Goal: Task Accomplishment & Management: Manage account settings

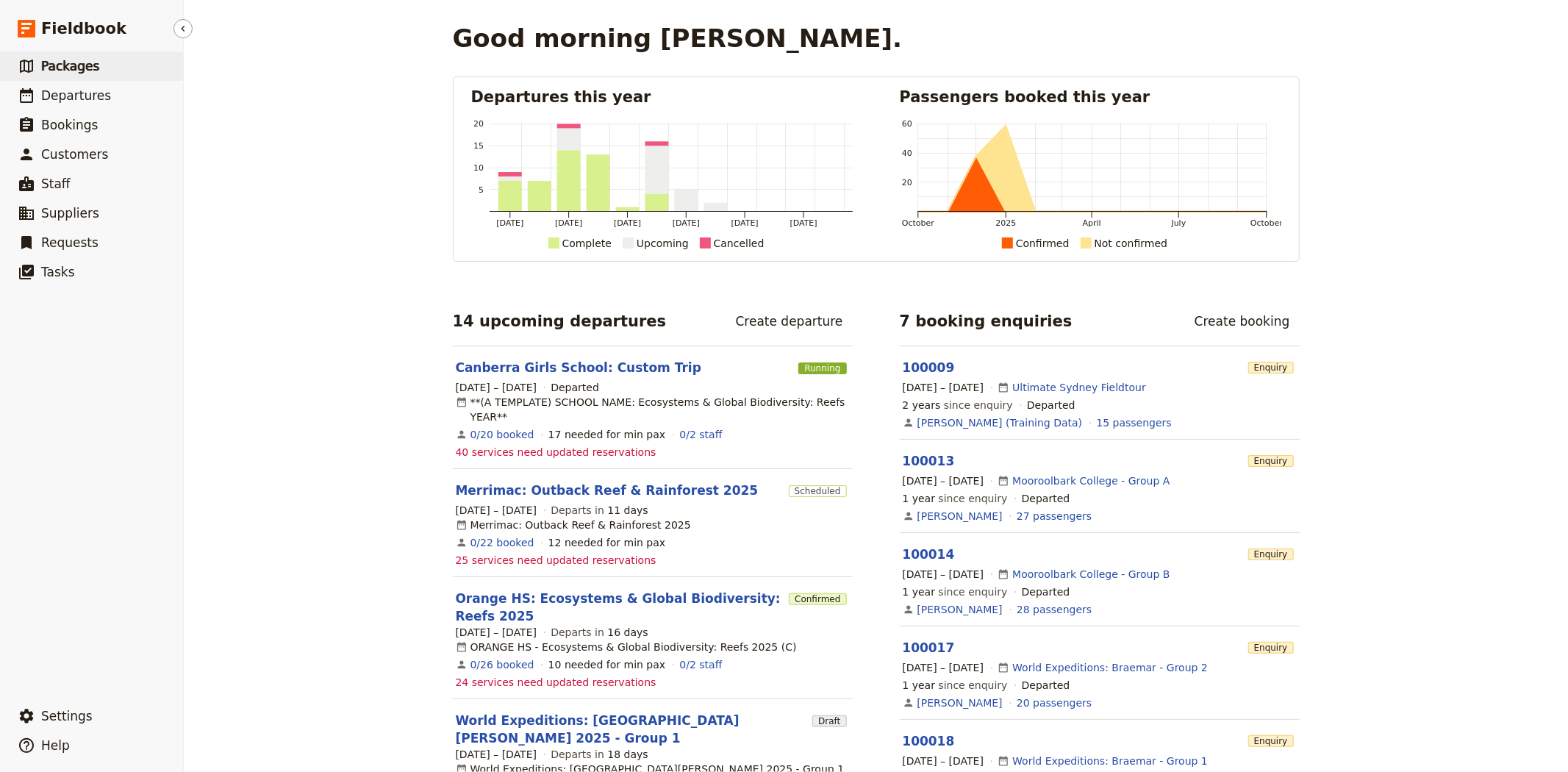
click at [92, 69] on link "​ Packages" at bounding box center [91, 66] width 183 height 30
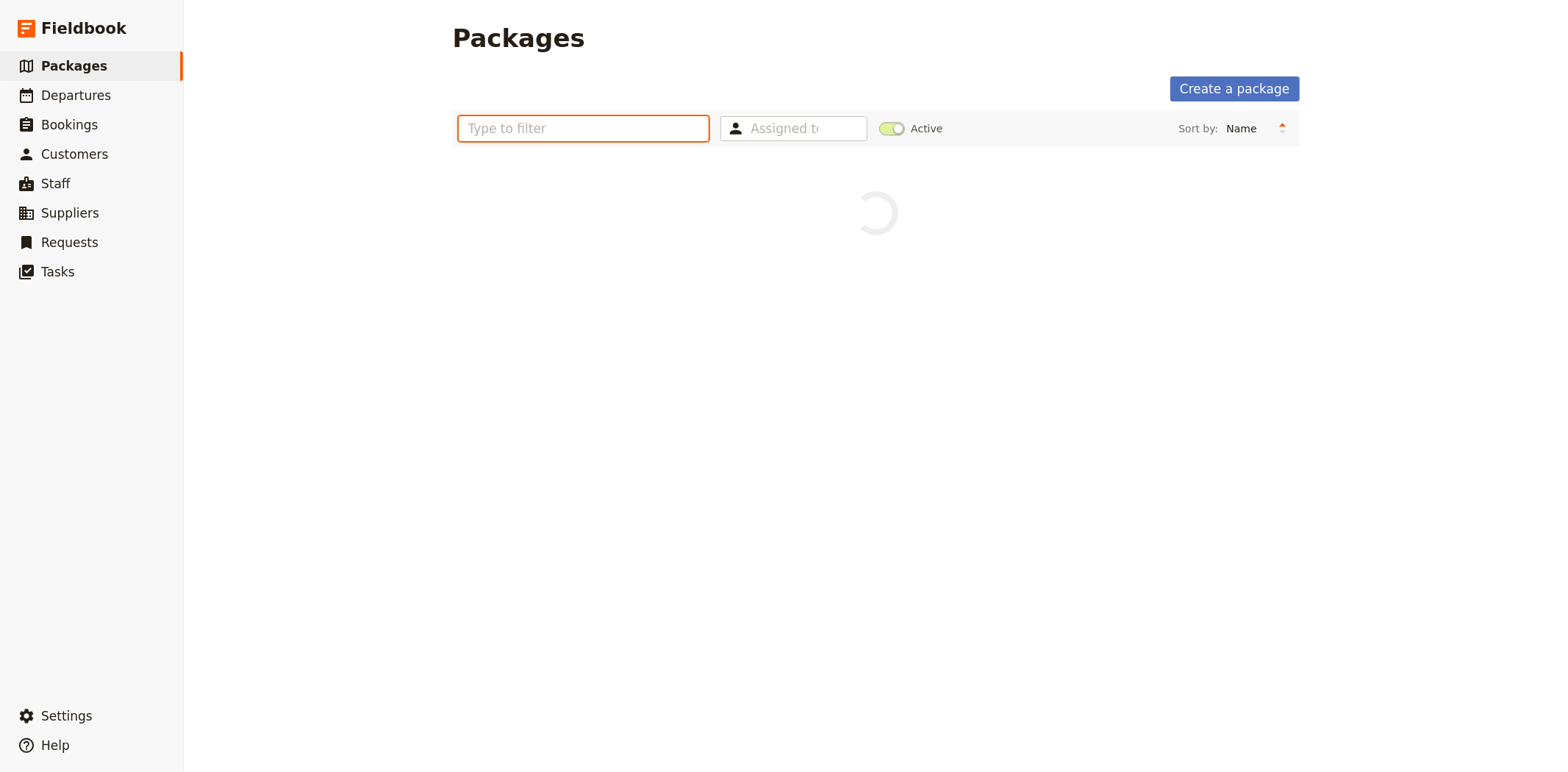
click at [511, 122] on input "text" at bounding box center [584, 129] width 251 height 25
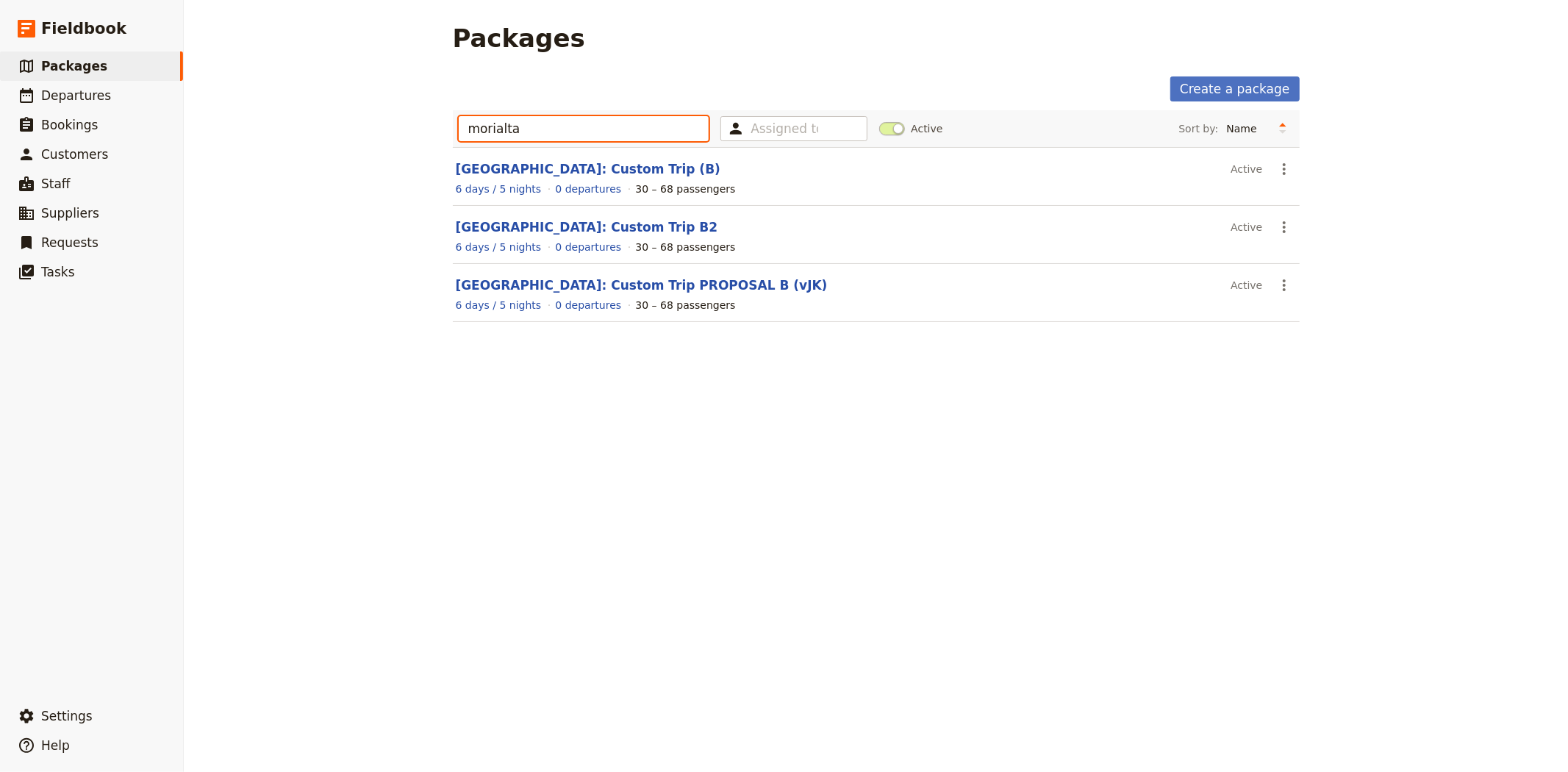
type input "morialta"
click at [623, 174] on link "[GEOGRAPHIC_DATA]: Custom Trip (B)" at bounding box center [589, 169] width 266 height 15
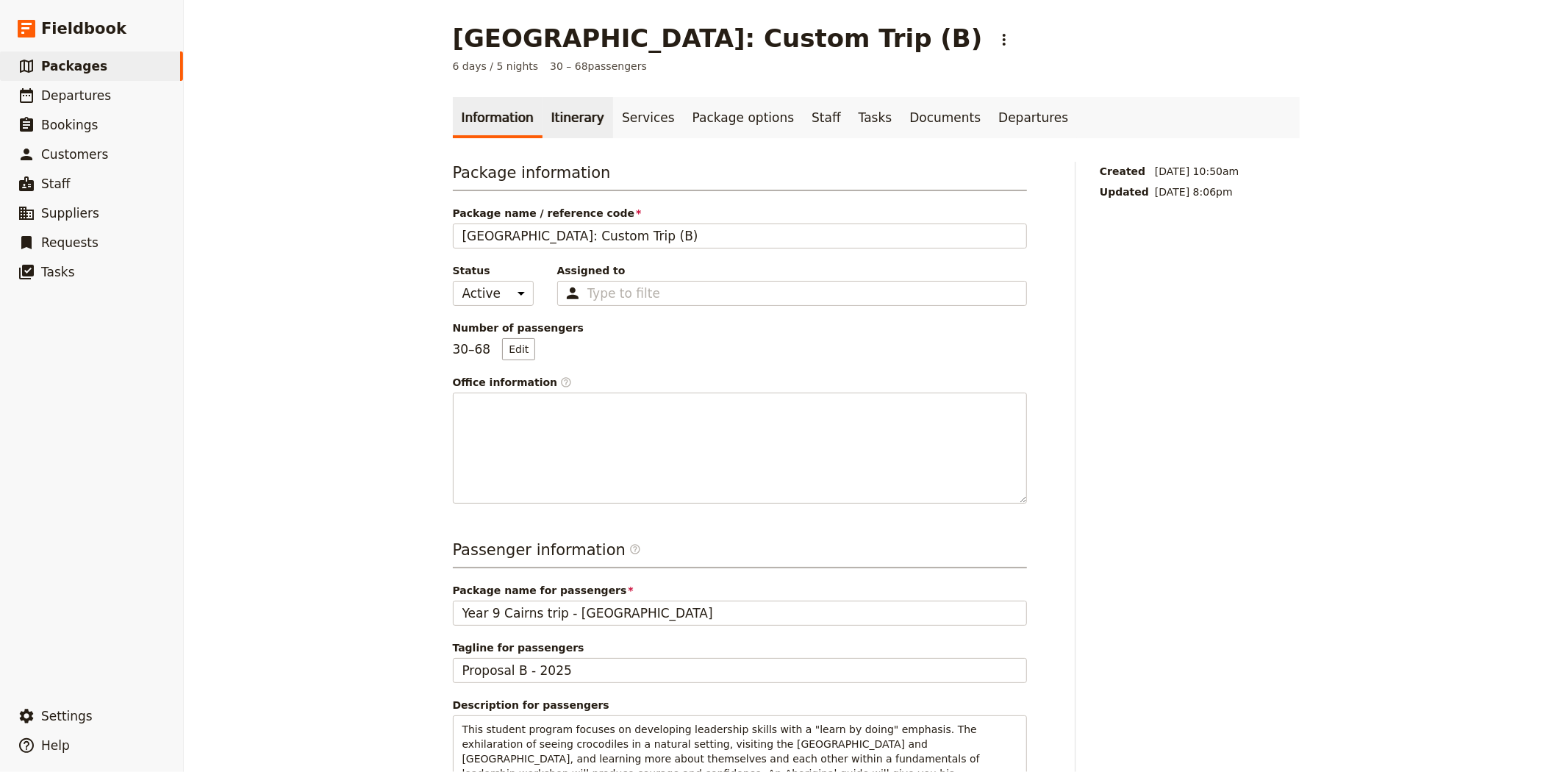
click at [566, 126] on link "Itinerary" at bounding box center [578, 117] width 71 height 41
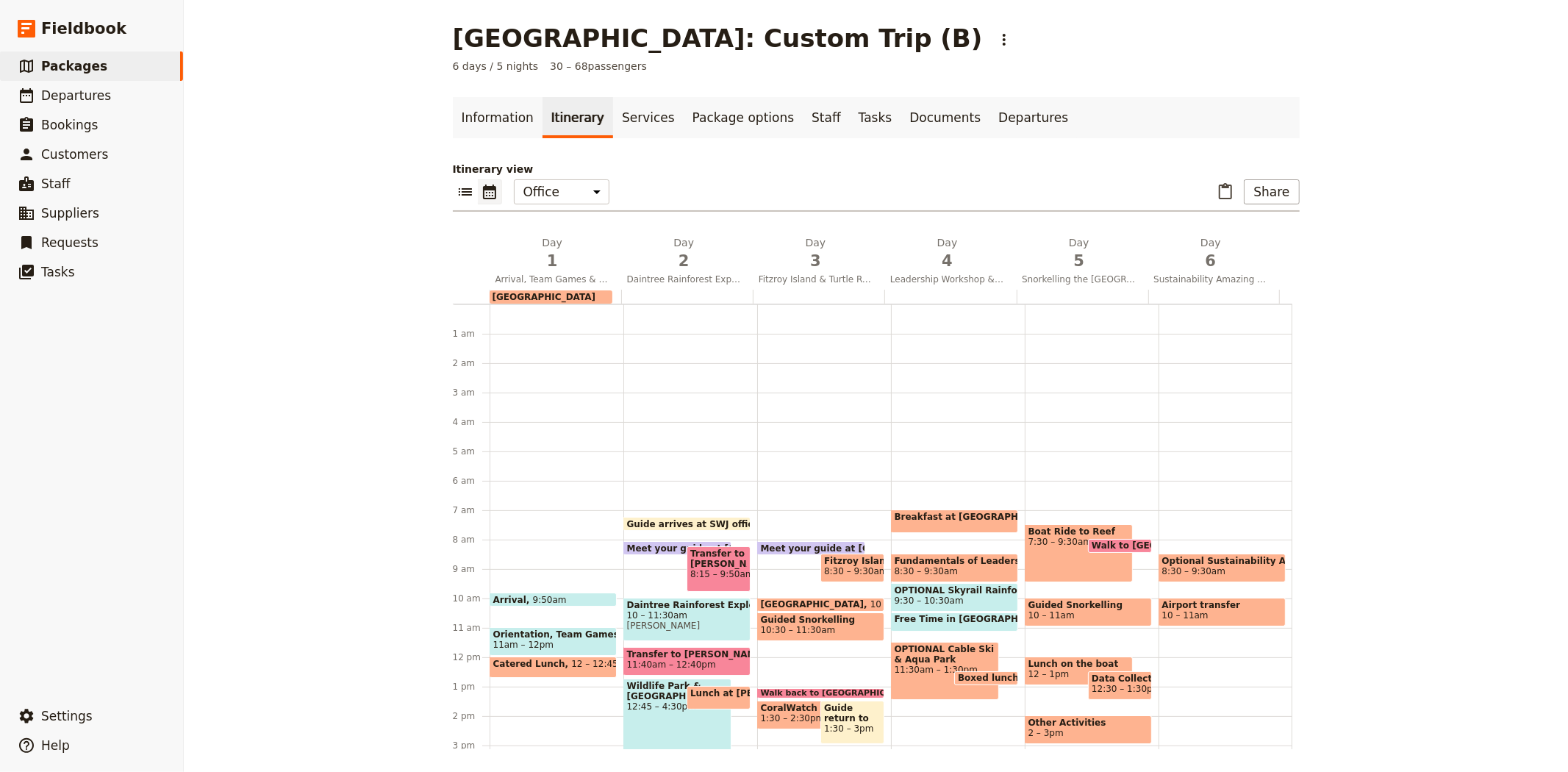
scroll to position [191, 0]
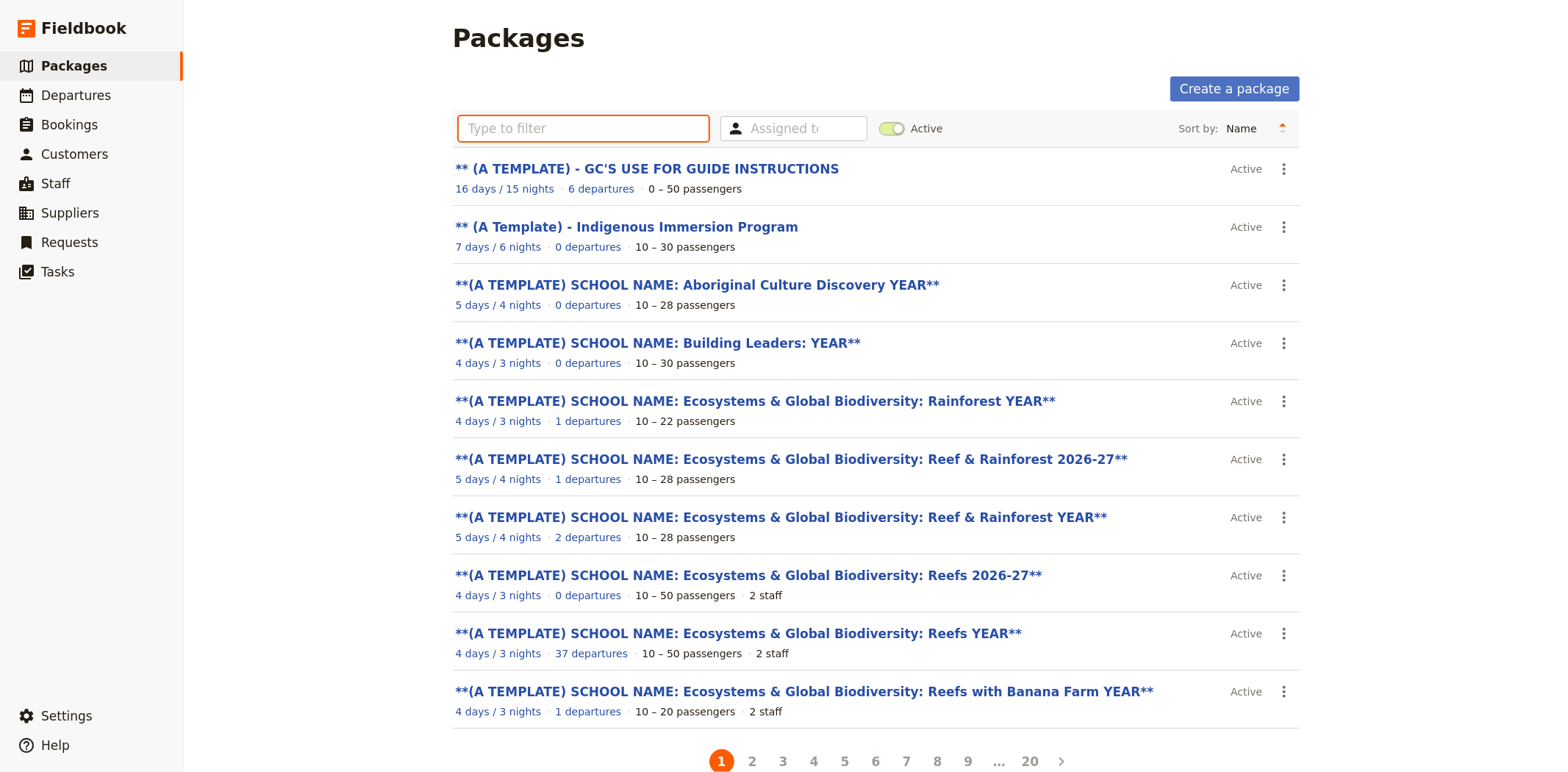
click at [583, 127] on input "text" at bounding box center [584, 129] width 251 height 25
type input "n"
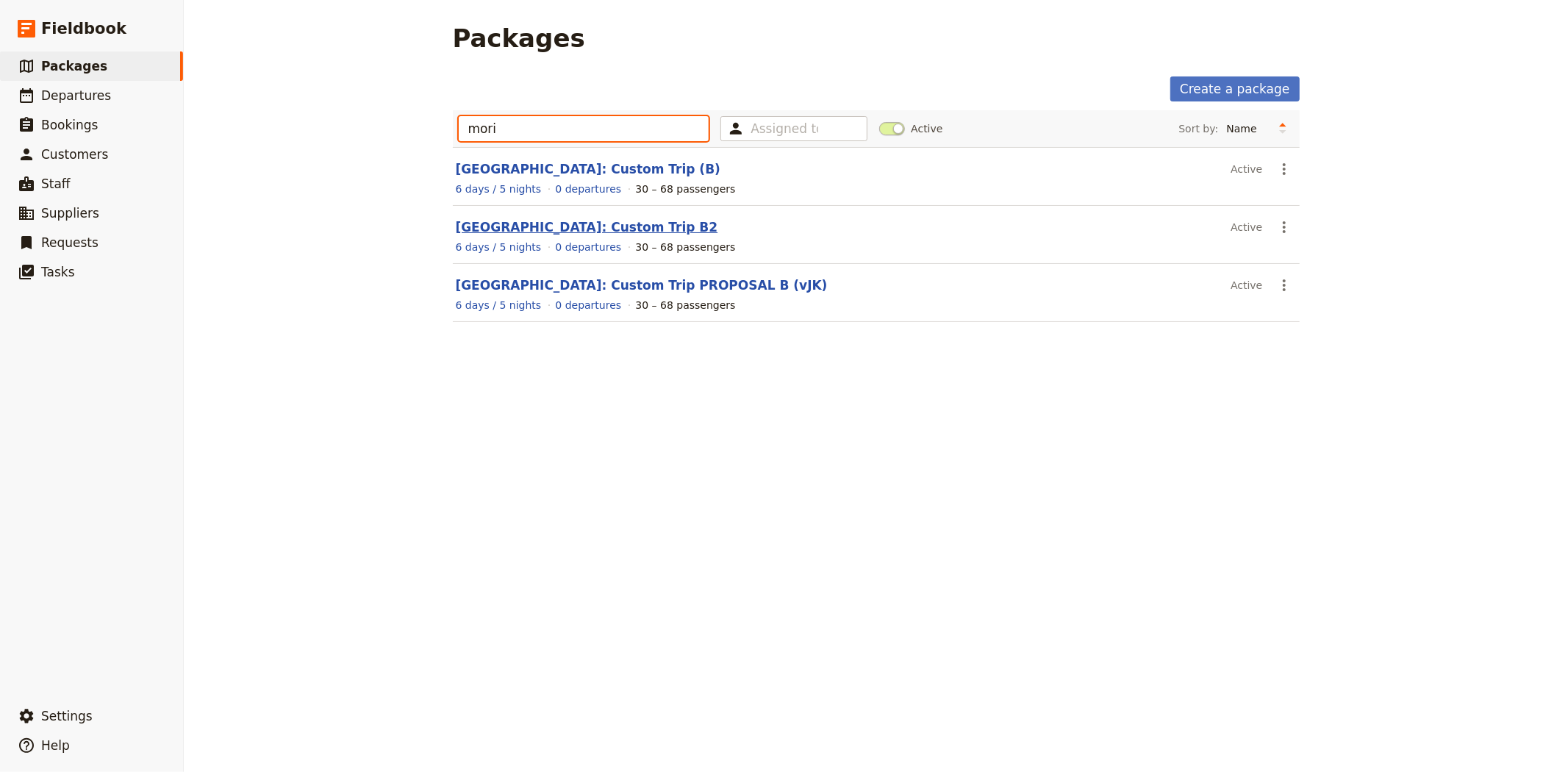
type input "mori"
click at [599, 220] on link "[GEOGRAPHIC_DATA]: Custom Trip B2" at bounding box center [587, 227] width 262 height 15
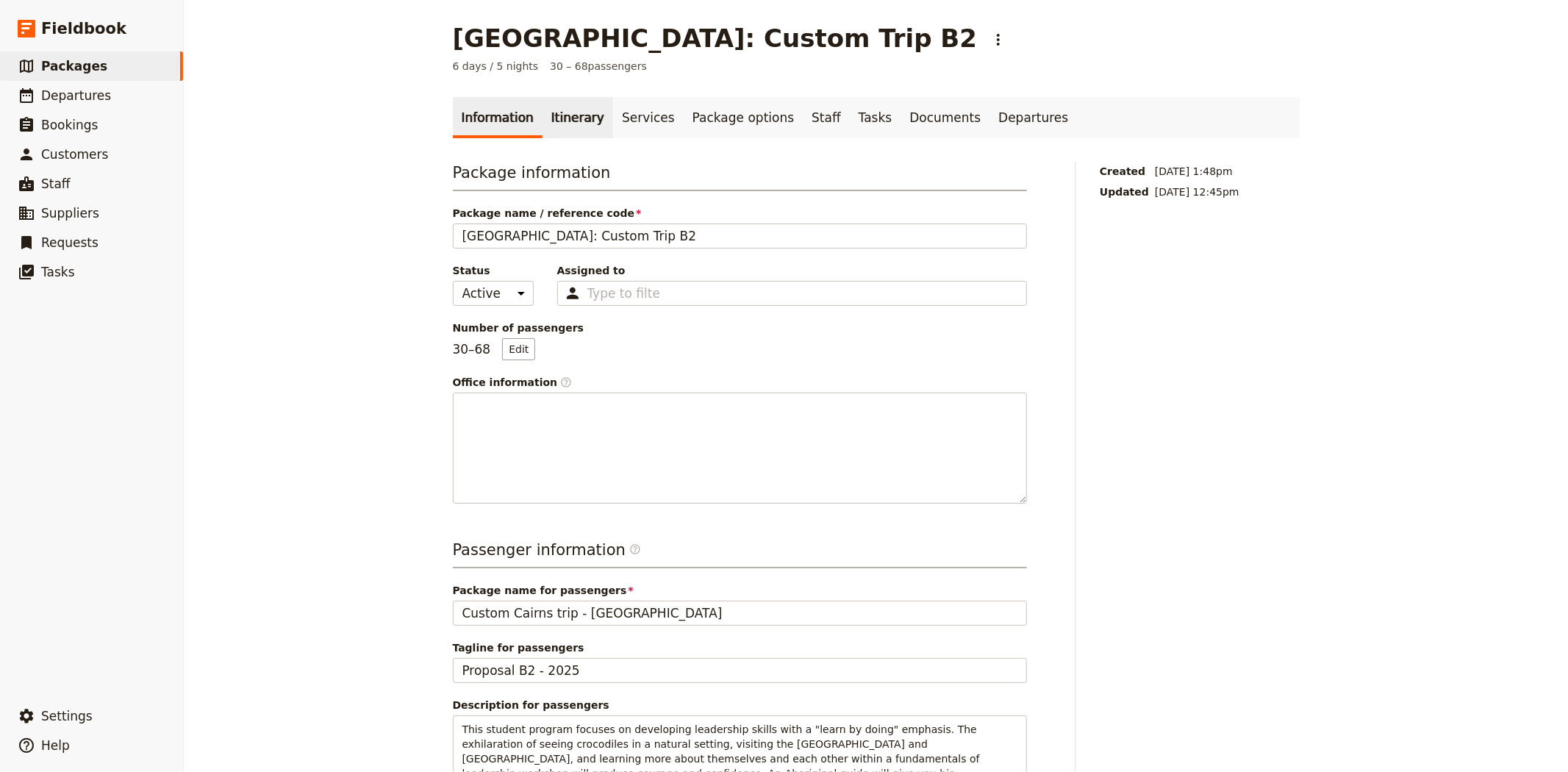
click at [576, 117] on link "Itinerary" at bounding box center [578, 117] width 71 height 41
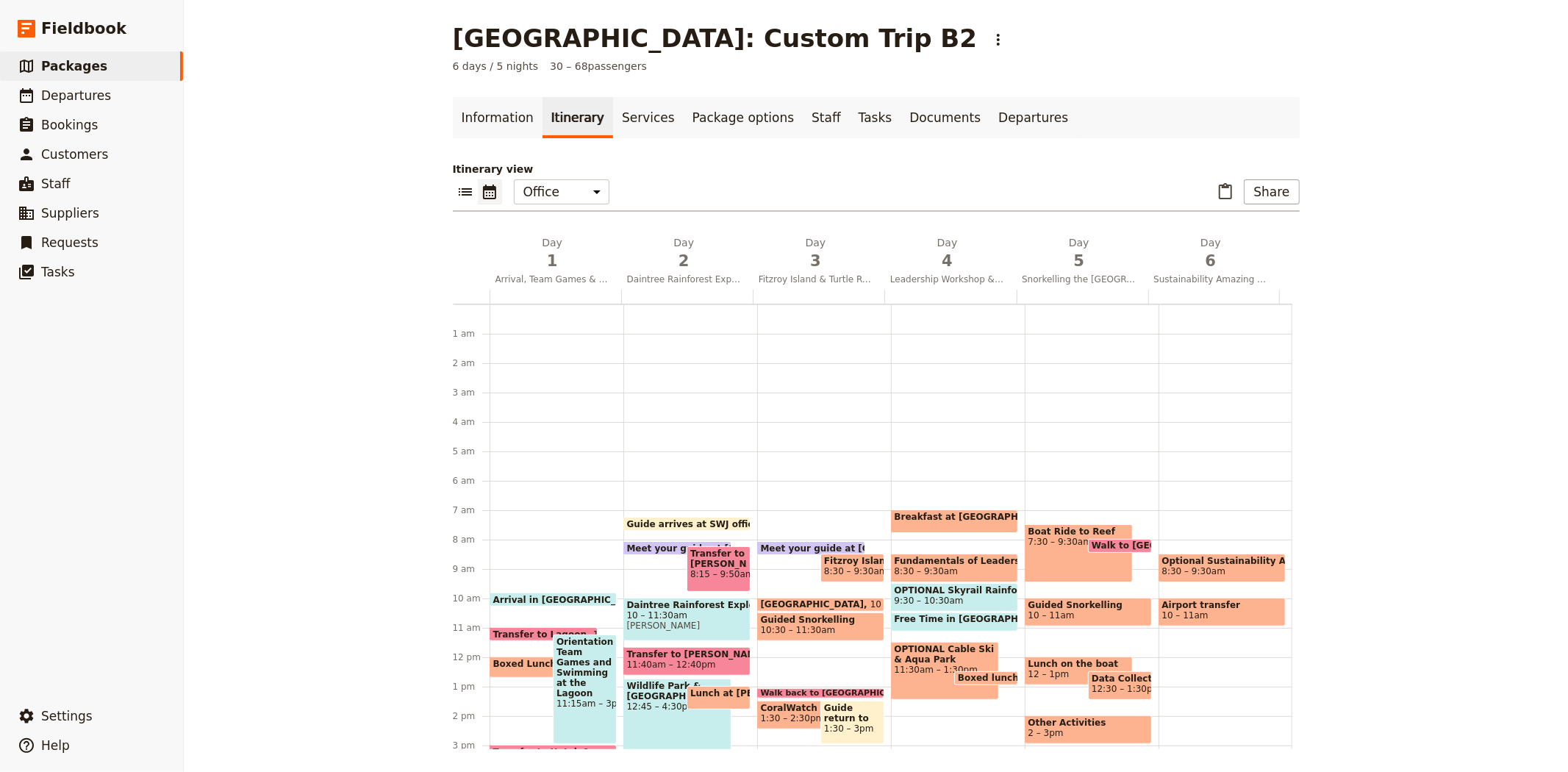
scroll to position [191, 0]
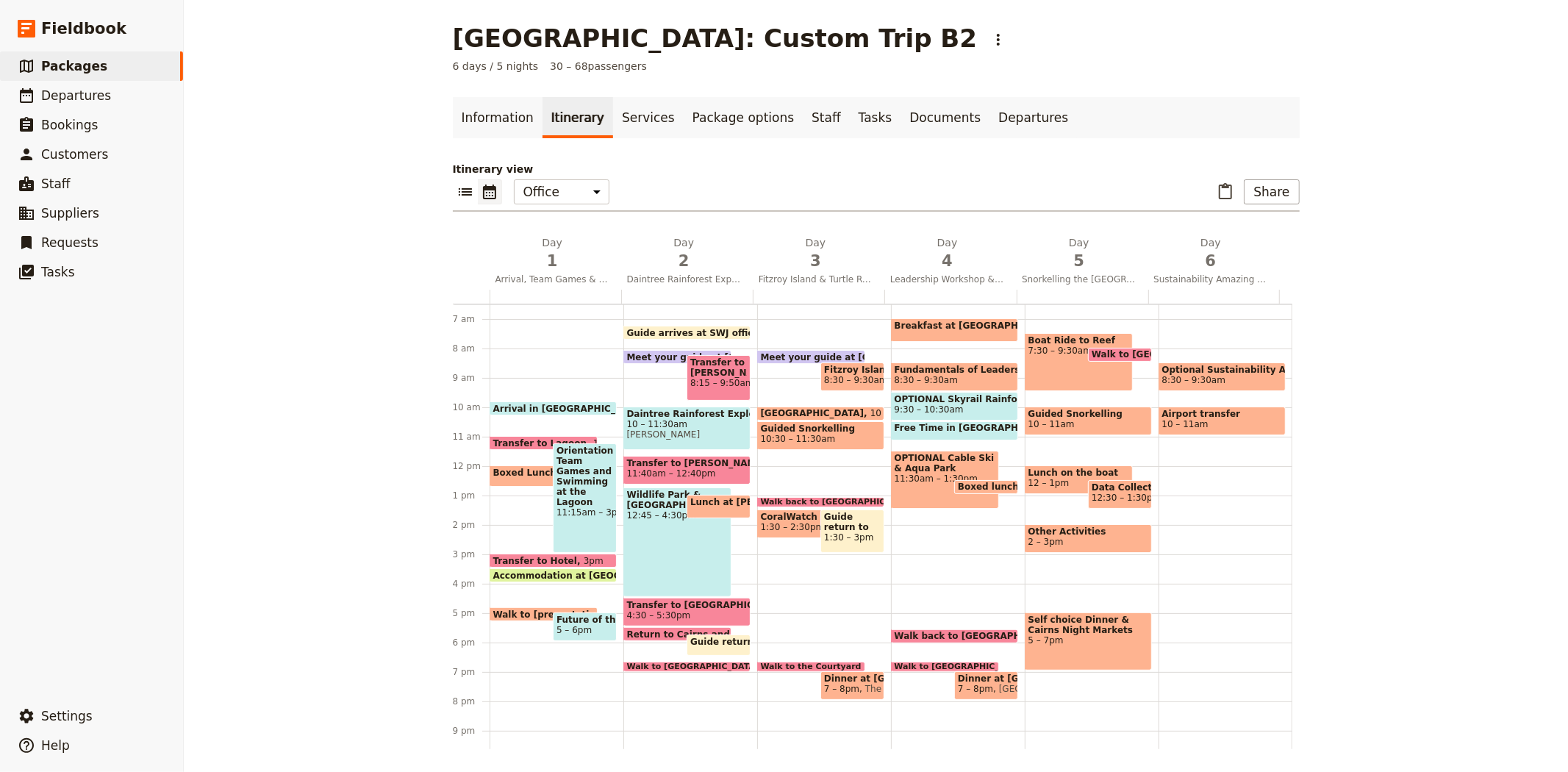
click at [522, 473] on span "Boxed Lunch" at bounding box center [528, 472] width 70 height 10
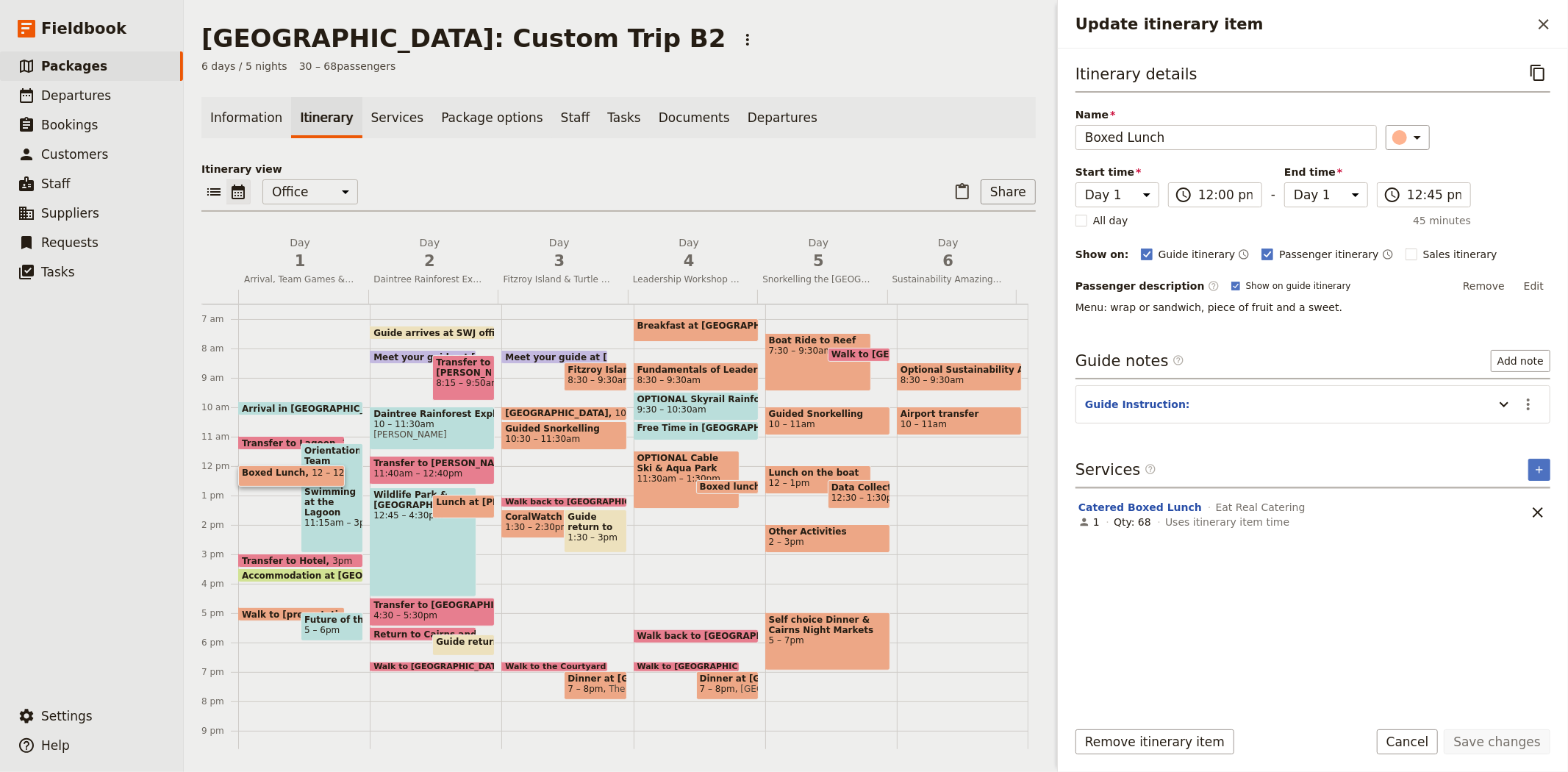
click at [852, 126] on ul "Information Itinerary Services Package options Staff Tasks Documents Departures" at bounding box center [618, 117] width 835 height 41
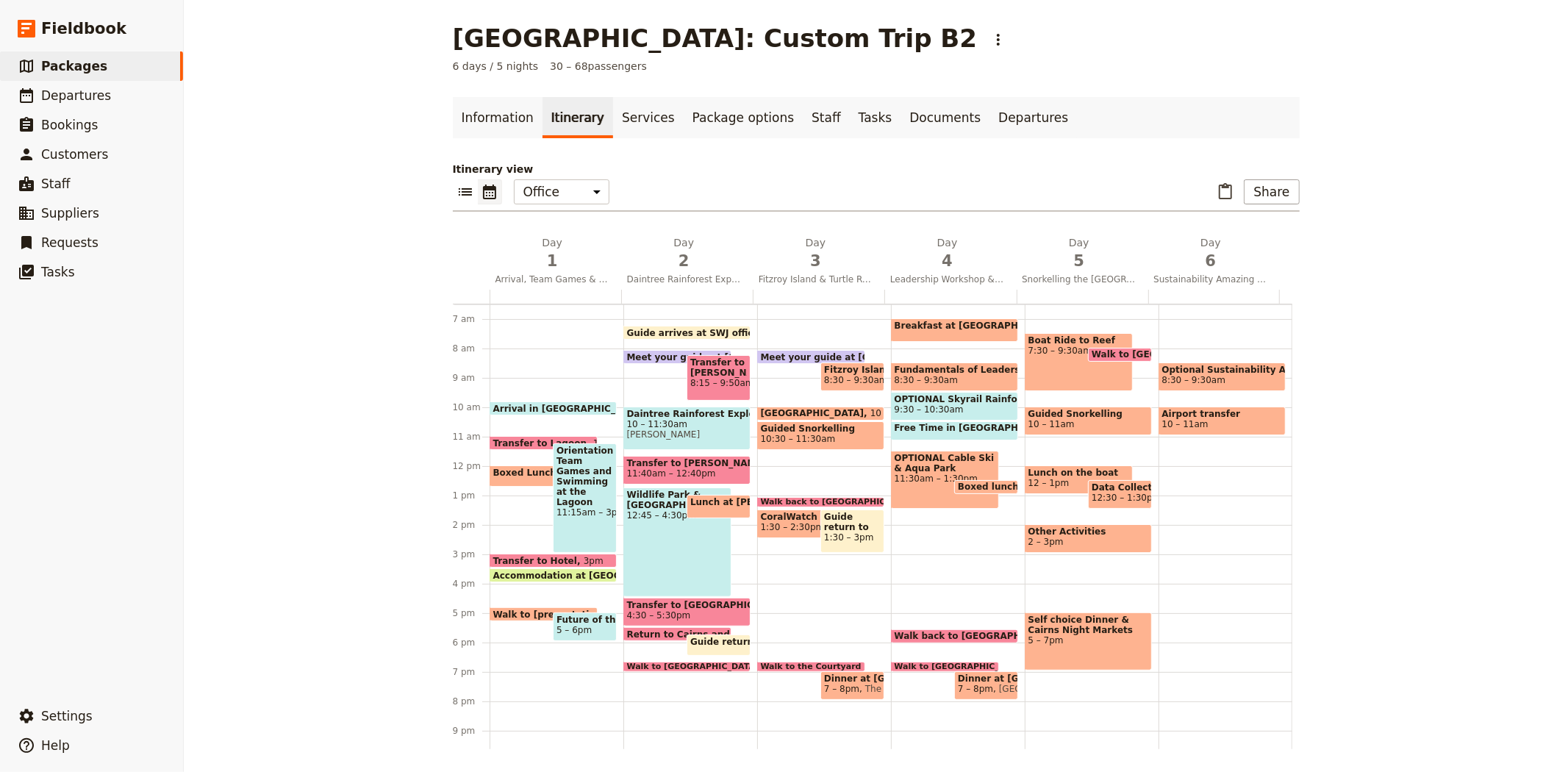
click at [513, 609] on span "Walk to [presentation room]" at bounding box center [567, 613] width 147 height 9
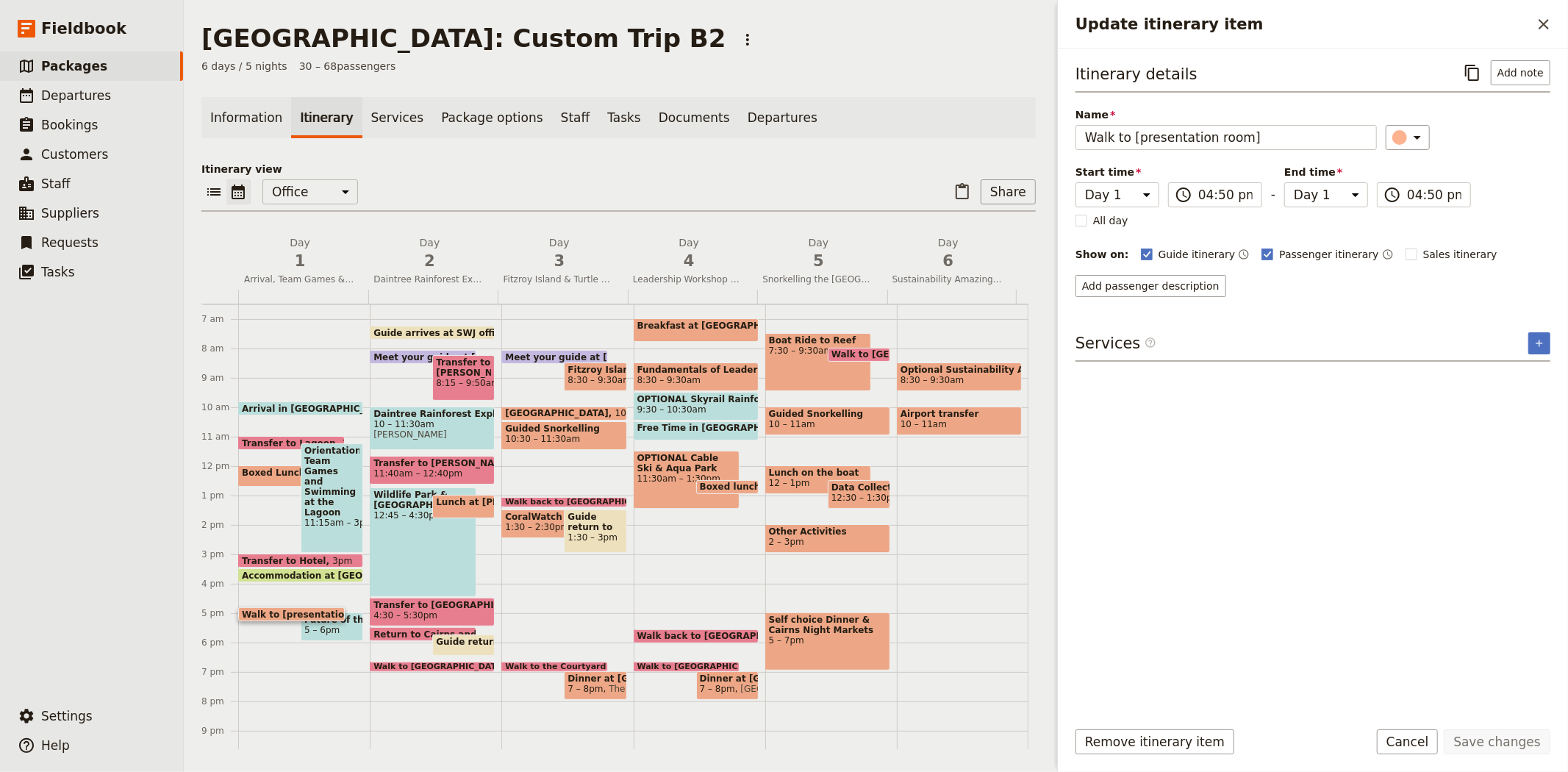
click at [928, 63] on div "6 days / 5 nights 30 – 68 passengers" at bounding box center [618, 66] width 835 height 15
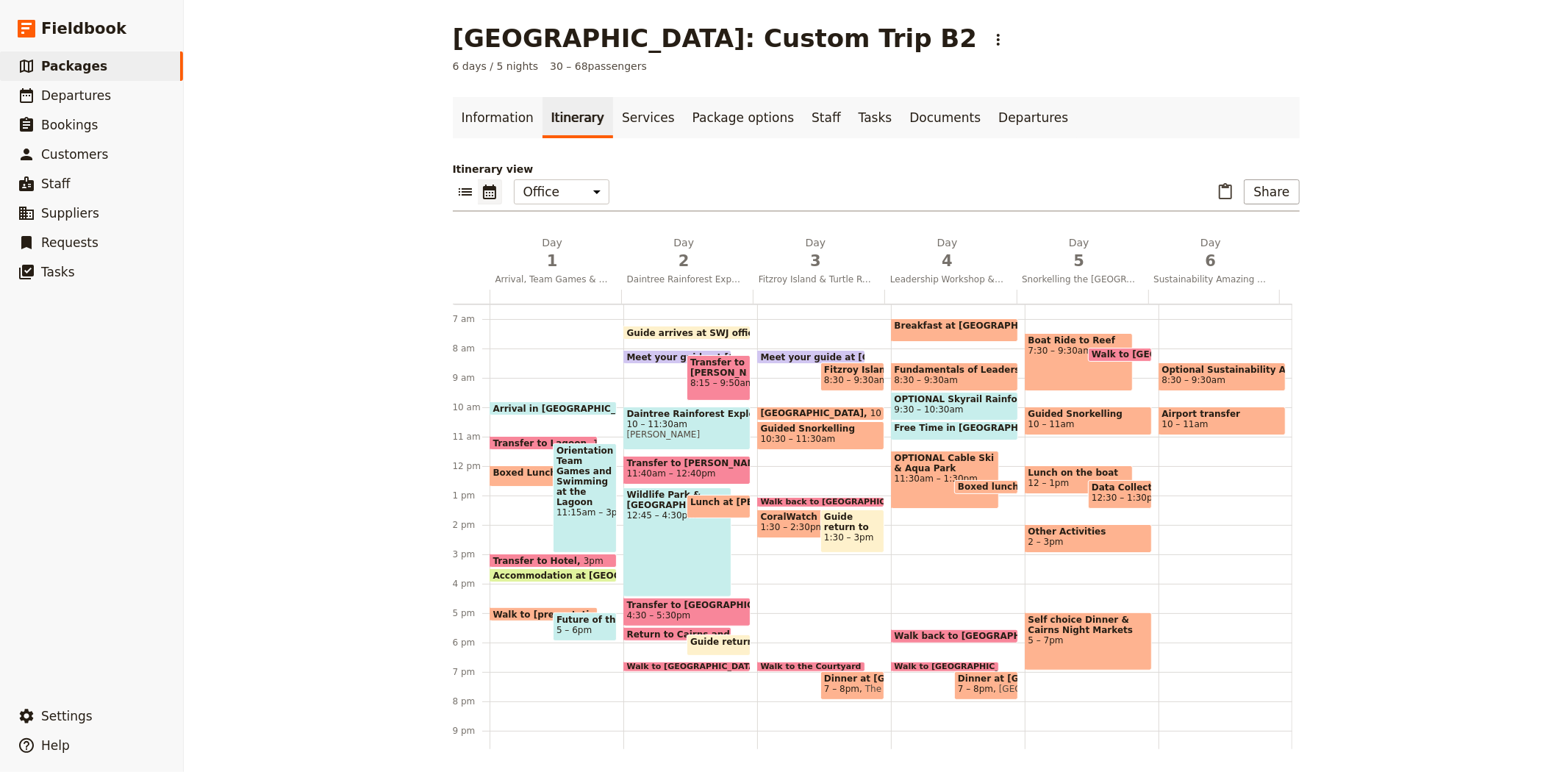
click at [794, 409] on span "[GEOGRAPHIC_DATA]" at bounding box center [815, 412] width 109 height 10
select select "3"
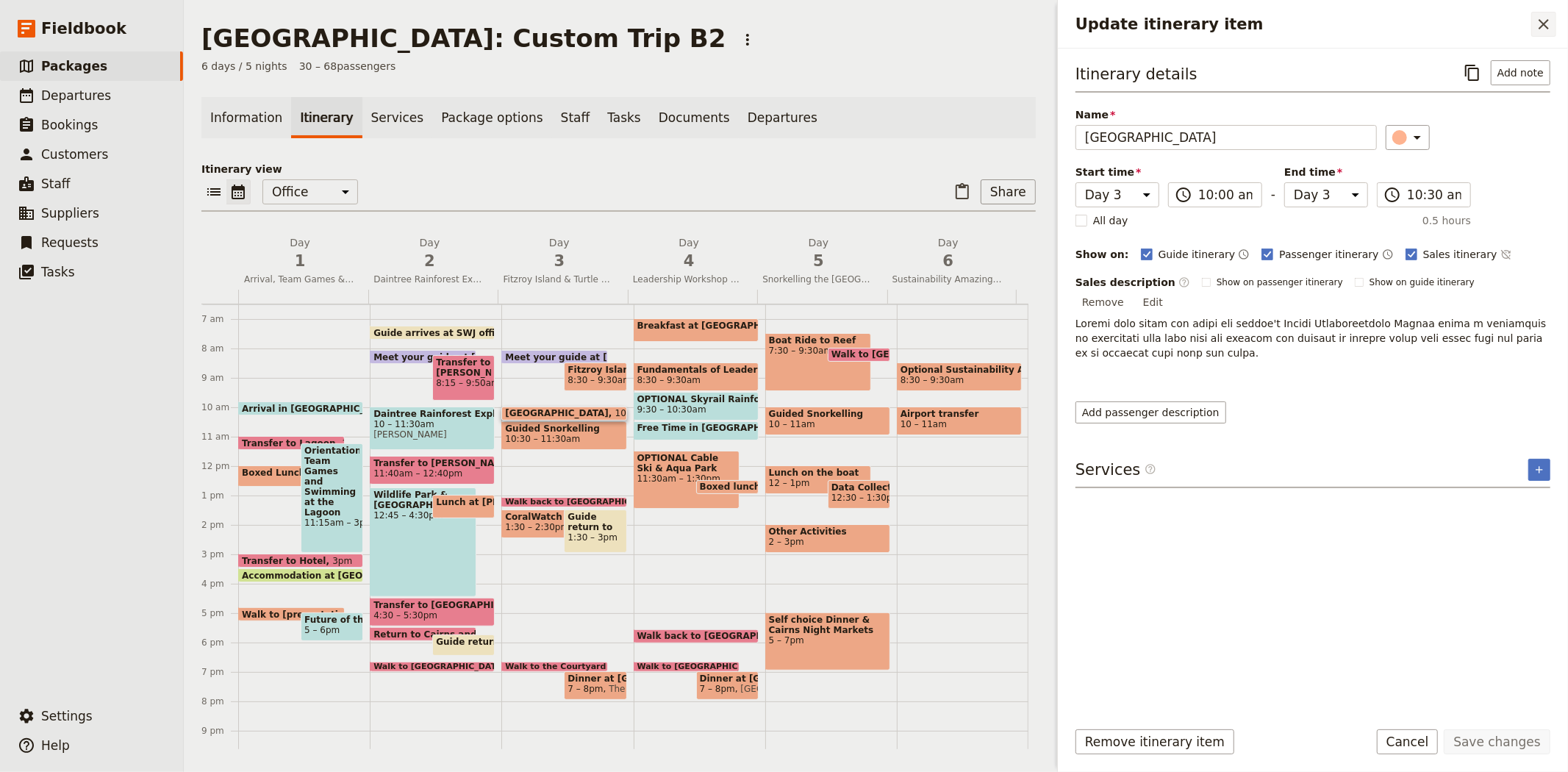
click at [1547, 34] on button "​" at bounding box center [1544, 24] width 25 height 25
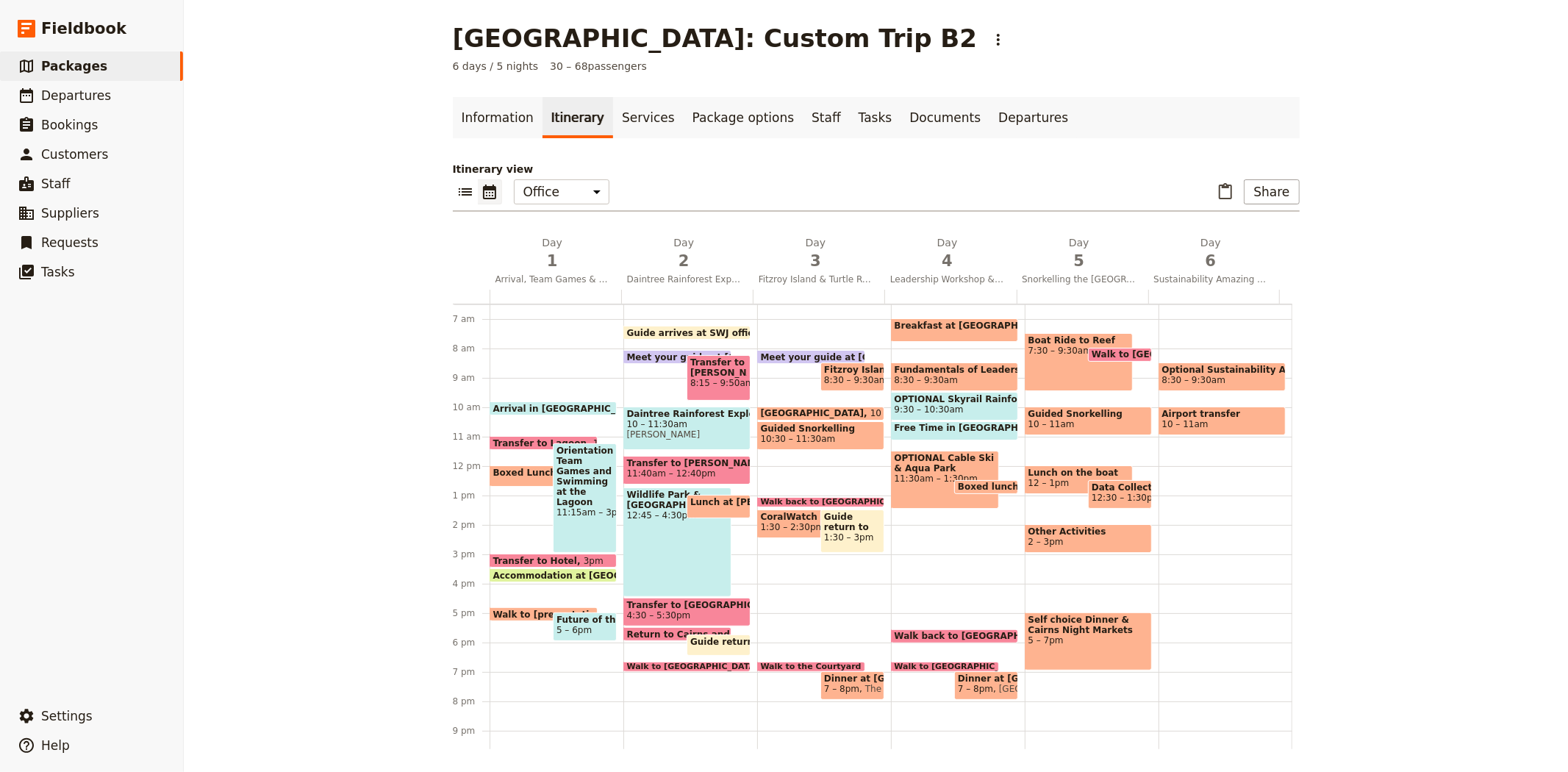
click at [833, 527] on span "Guide return to SWJ office" at bounding box center [853, 522] width 57 height 21
select select "3"
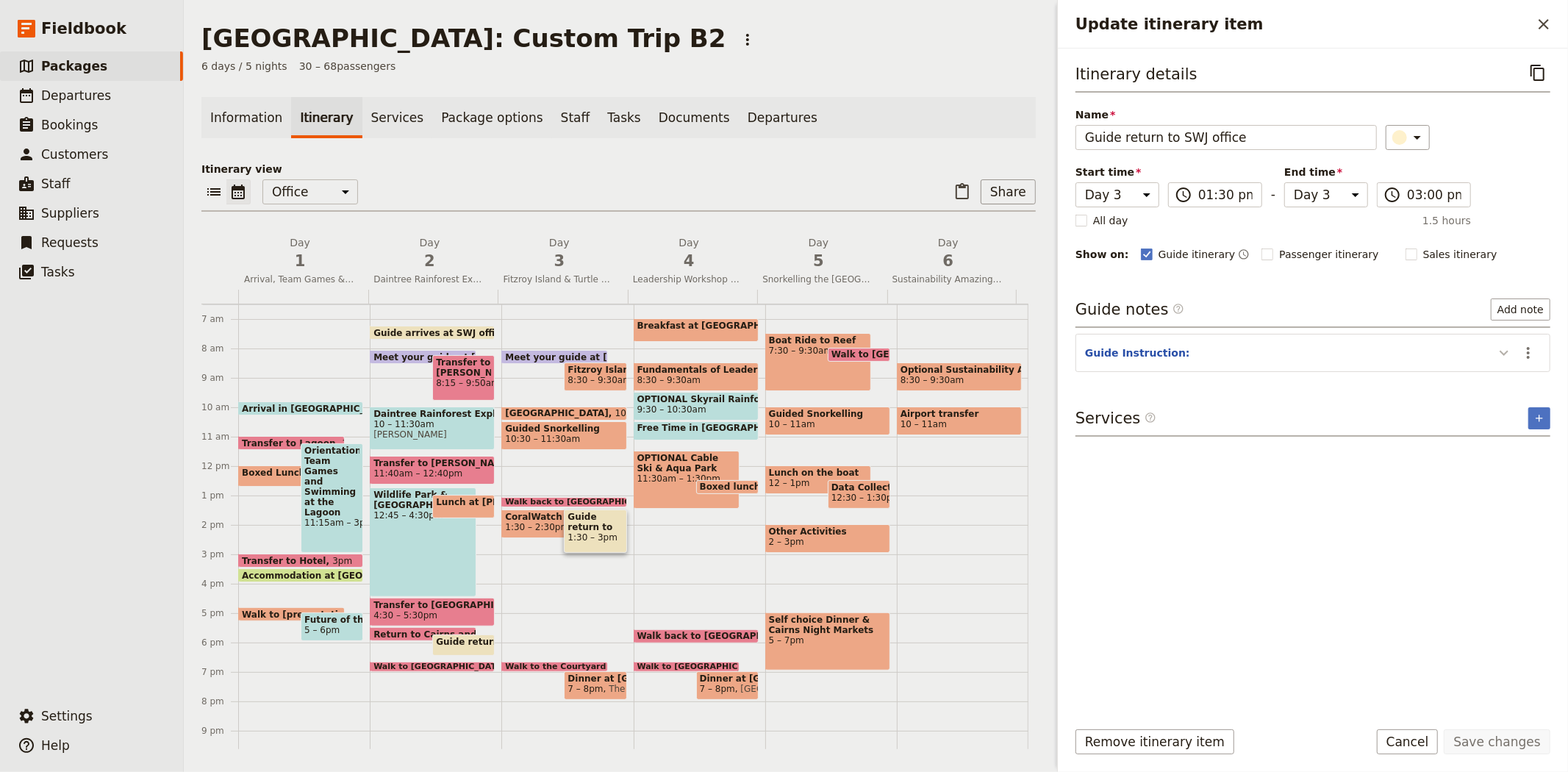
click at [1497, 353] on icon "Update itinerary item" at bounding box center [1504, 352] width 18 height 18
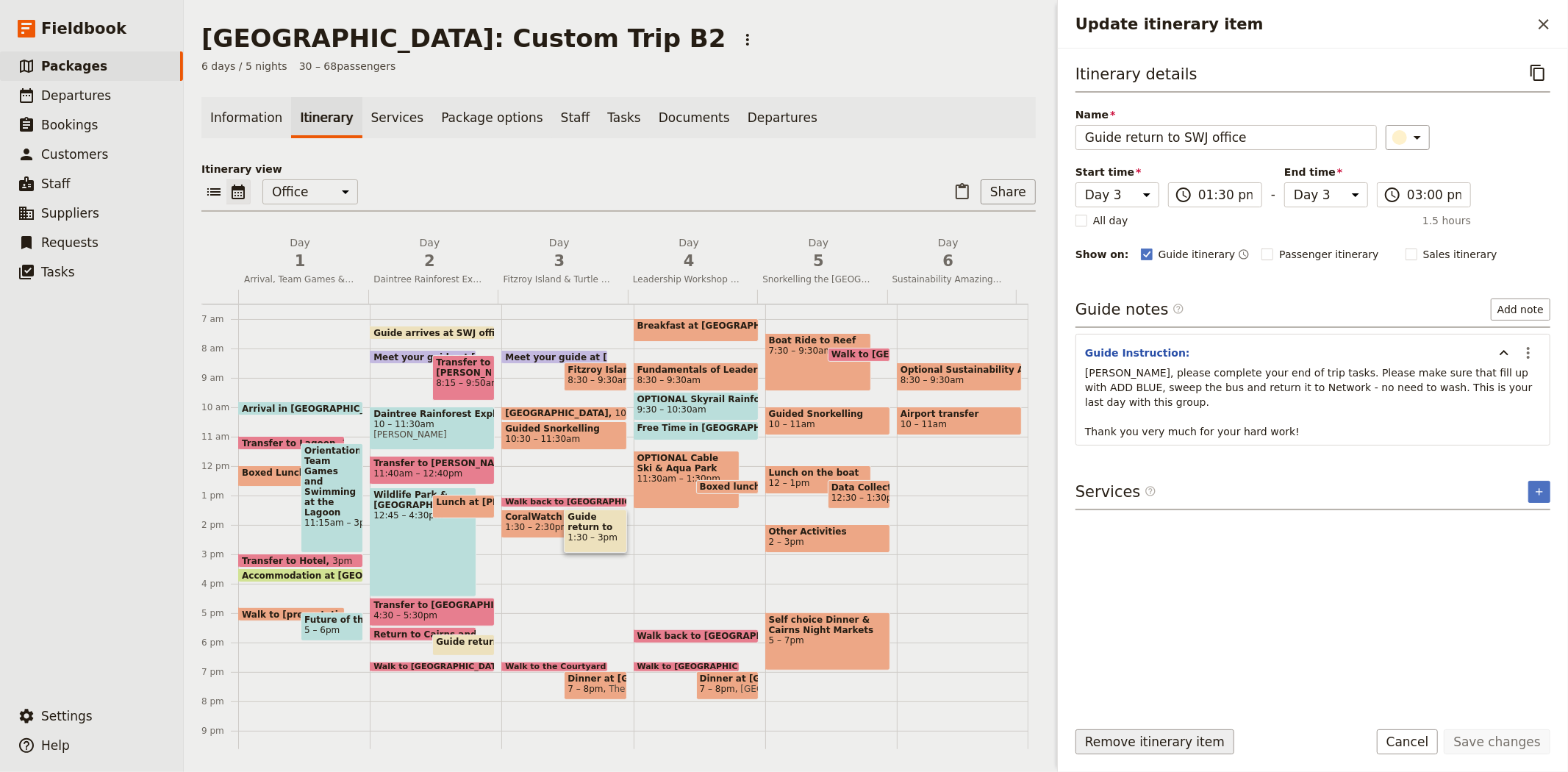
click at [1076, 748] on button "Remove itinerary item" at bounding box center [1155, 741] width 159 height 25
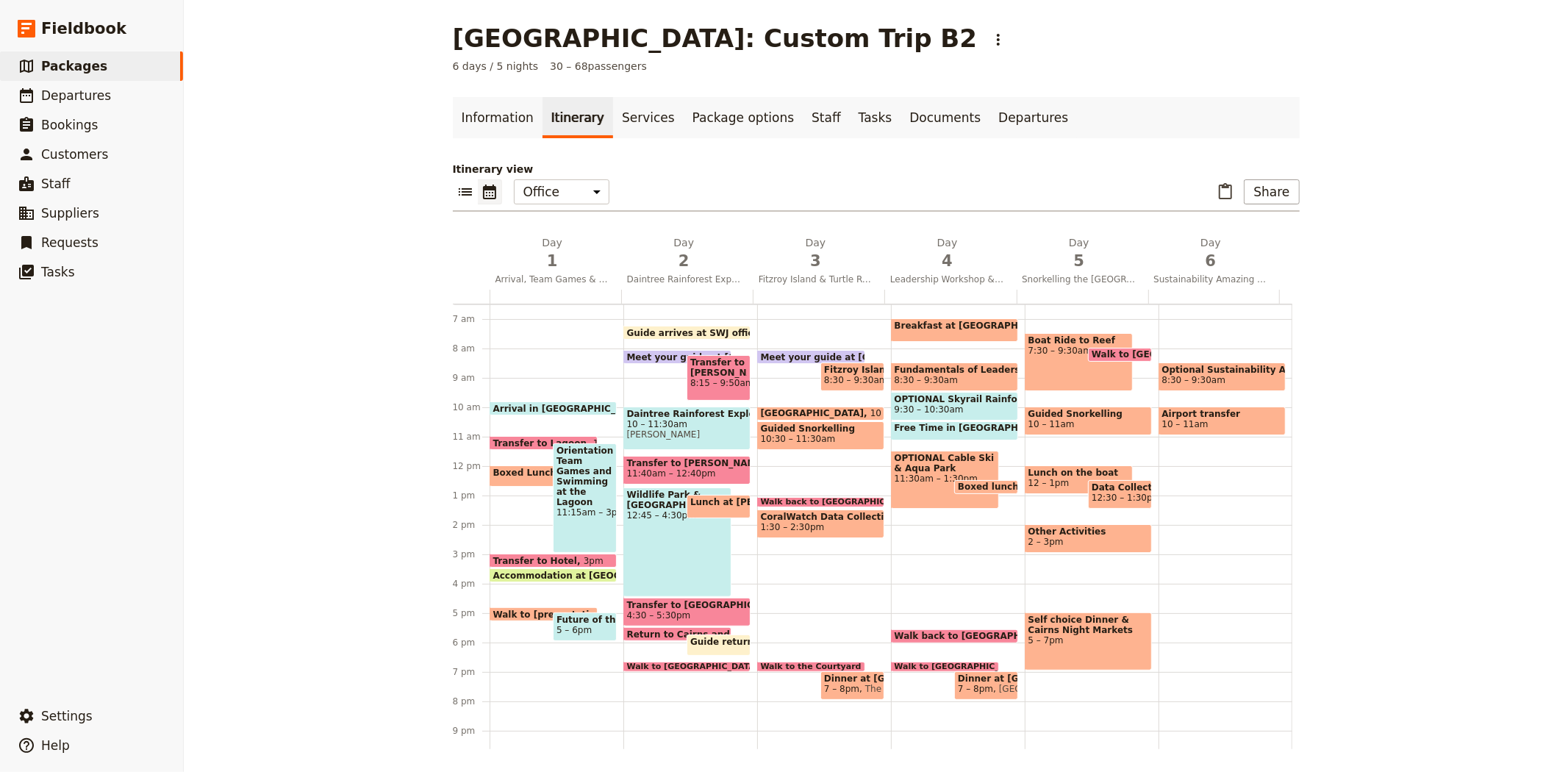
click at [520, 475] on span "Boxed Lunch" at bounding box center [528, 472] width 70 height 10
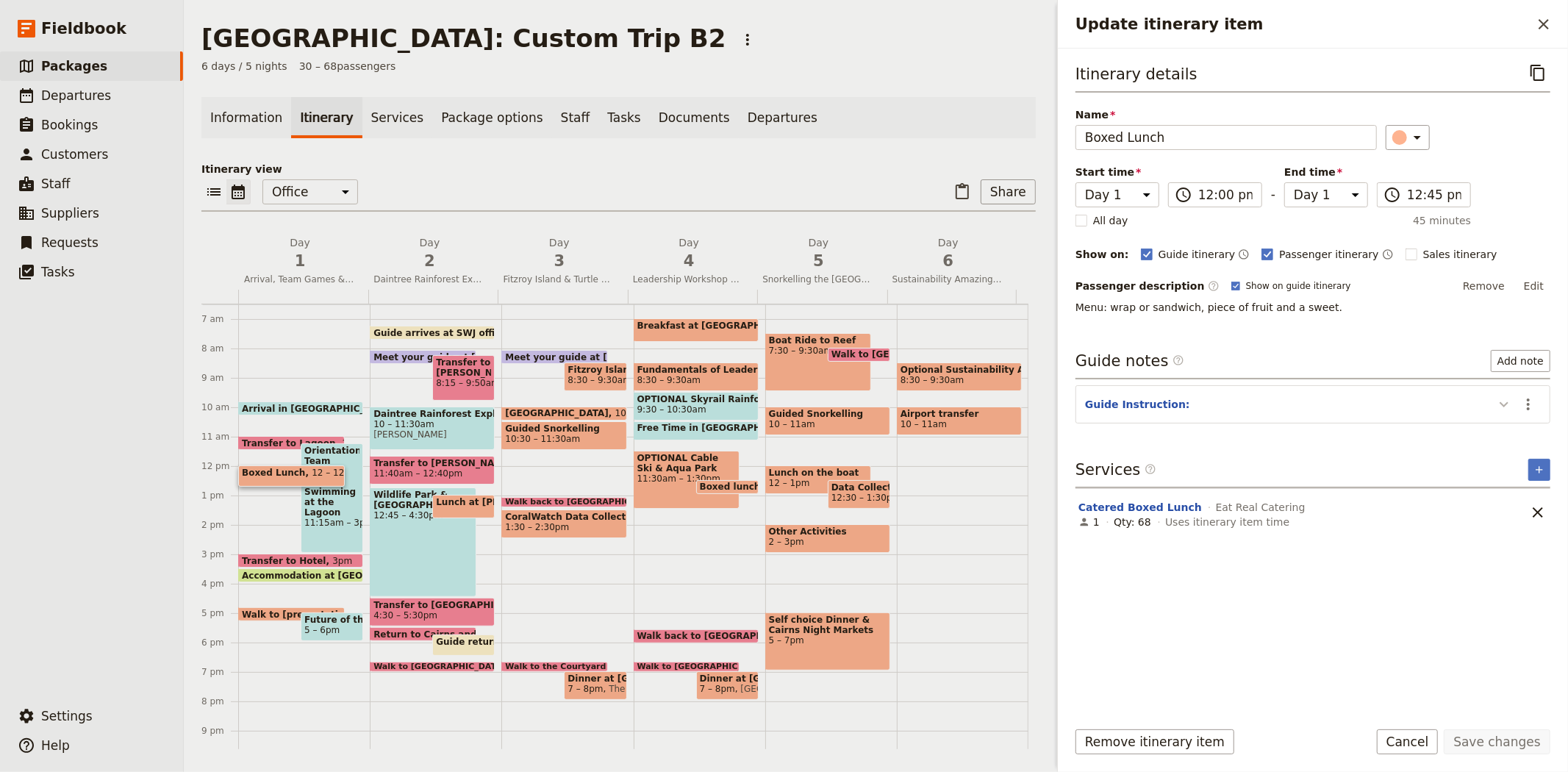
click at [1497, 400] on icon "Update itinerary item" at bounding box center [1504, 404] width 18 height 18
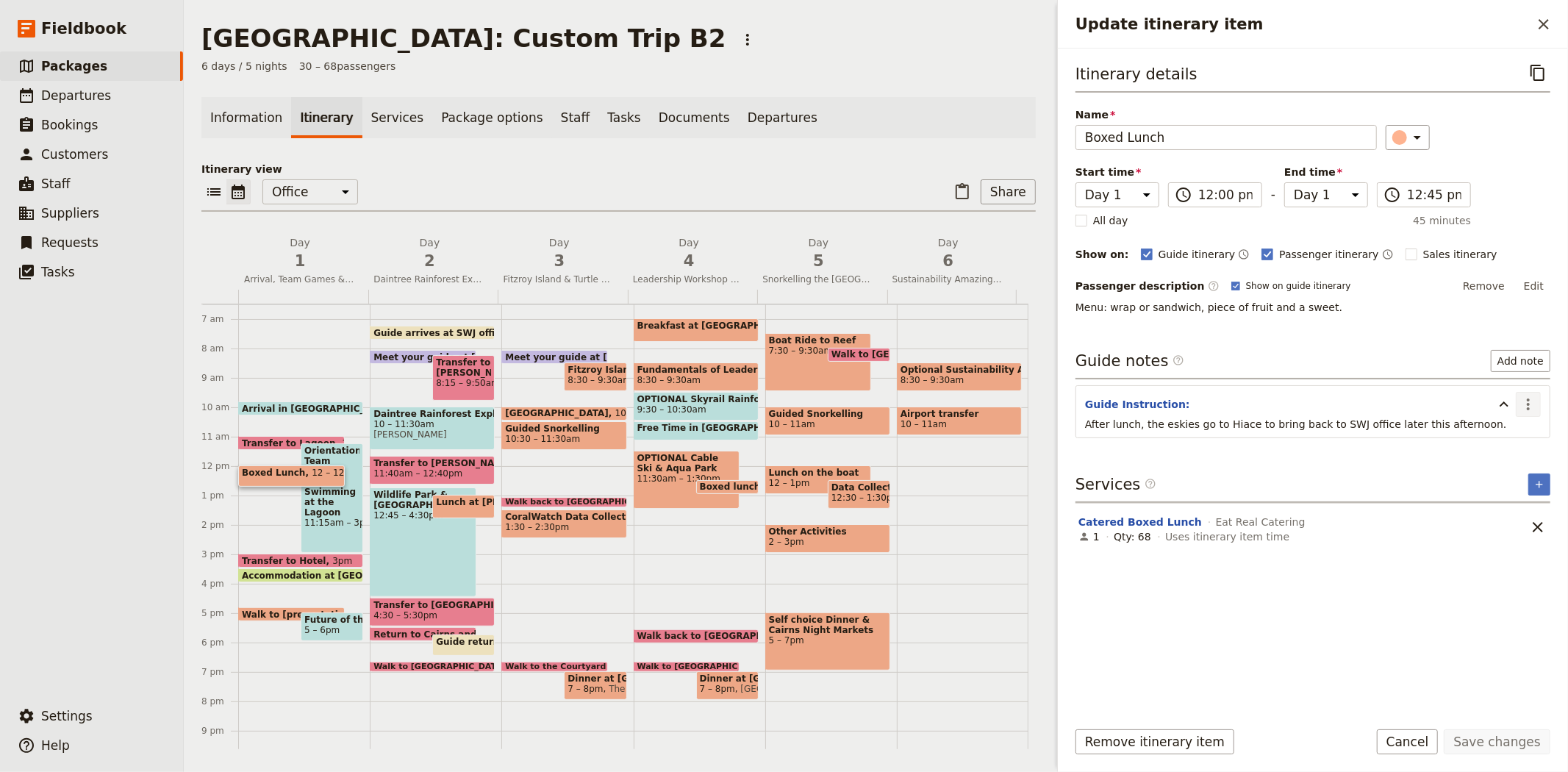
click at [1529, 401] on icon "Actions" at bounding box center [1528, 404] width 18 height 18
click at [1508, 450] on span "Remove note" at bounding box center [1496, 457] width 68 height 15
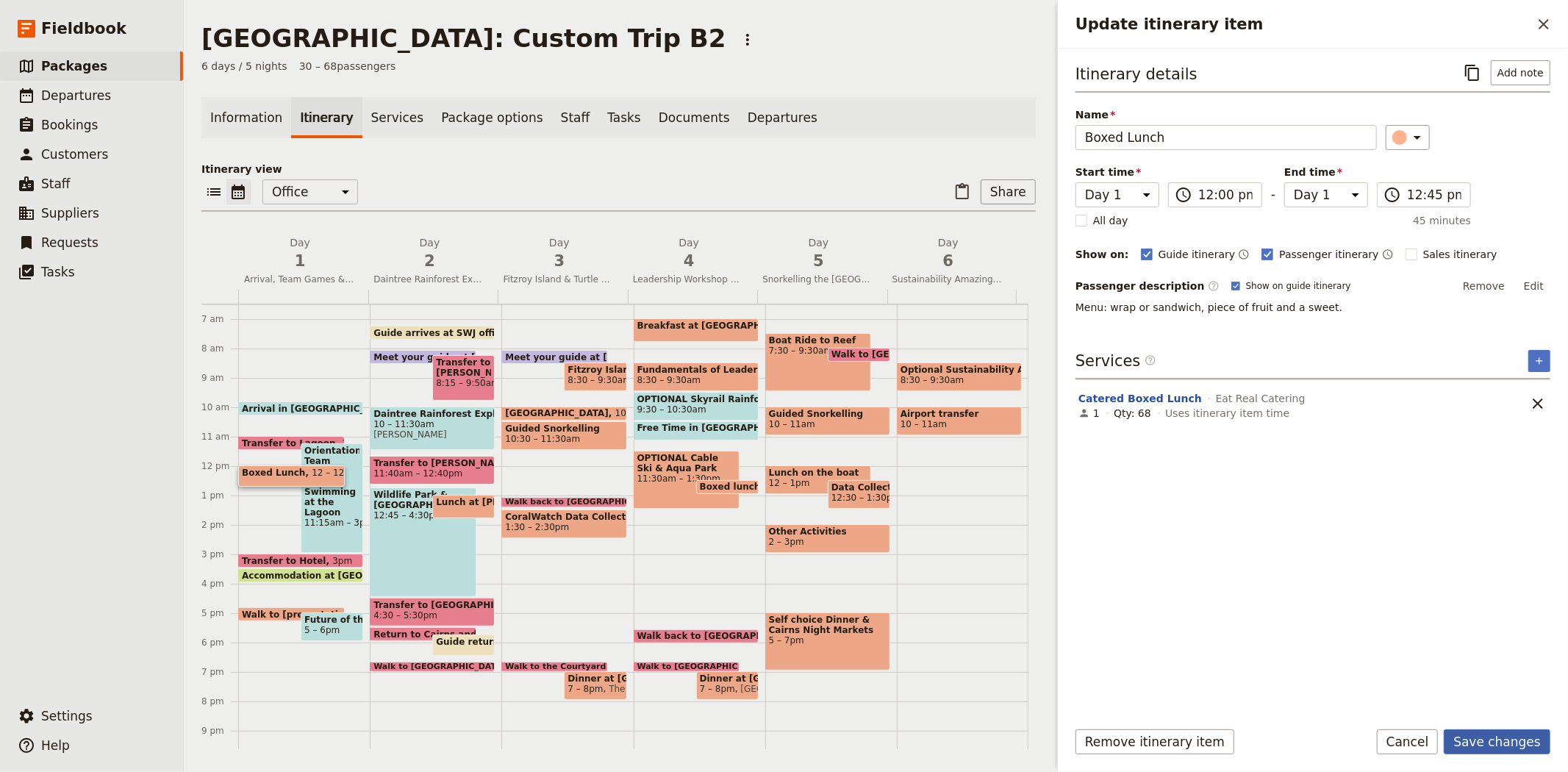
click at [1486, 742] on button "Save changes" at bounding box center [1497, 741] width 106 height 25
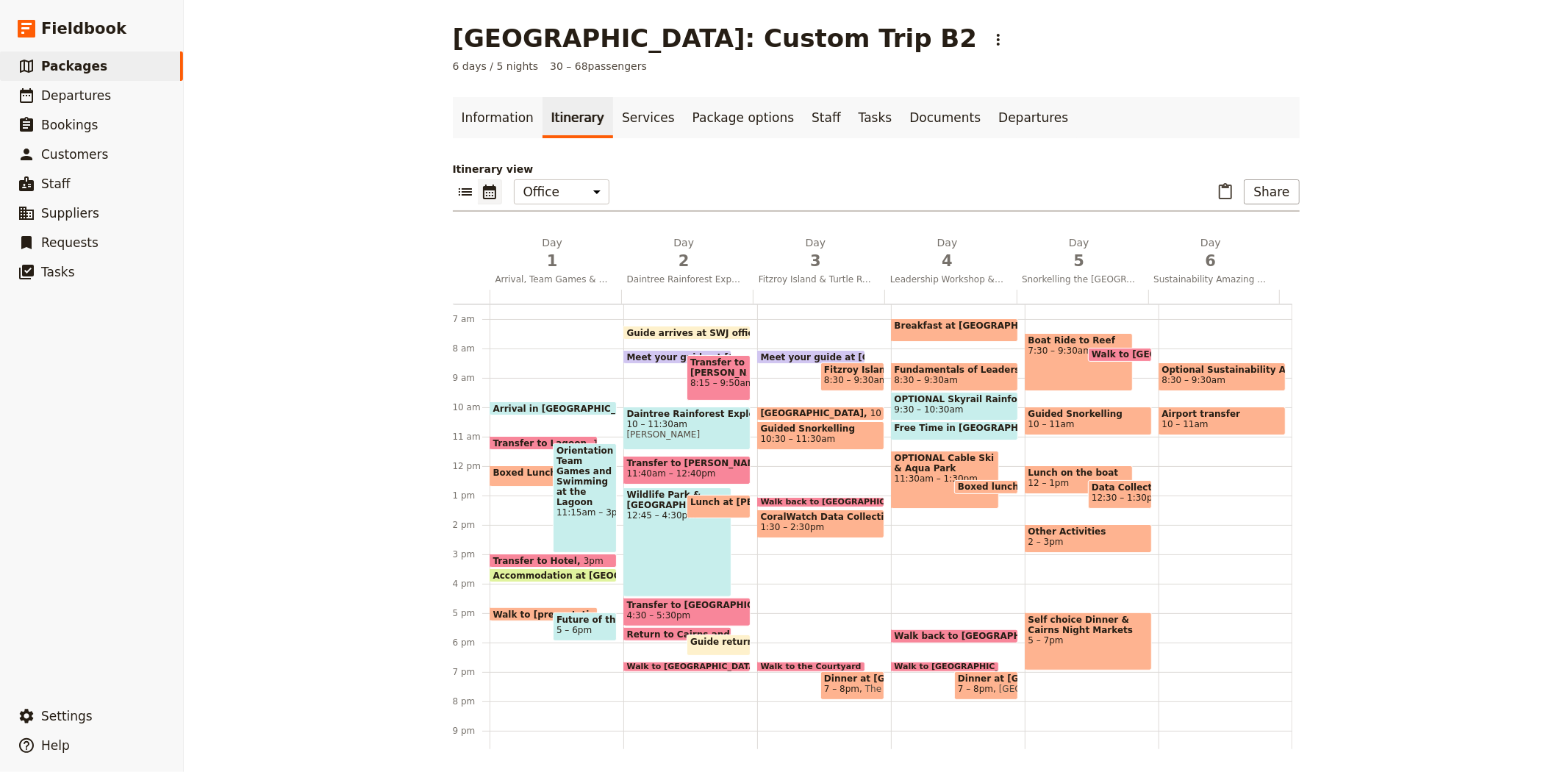
click at [533, 438] on span "Transfer to Lagoon" at bounding box center [543, 443] width 100 height 9
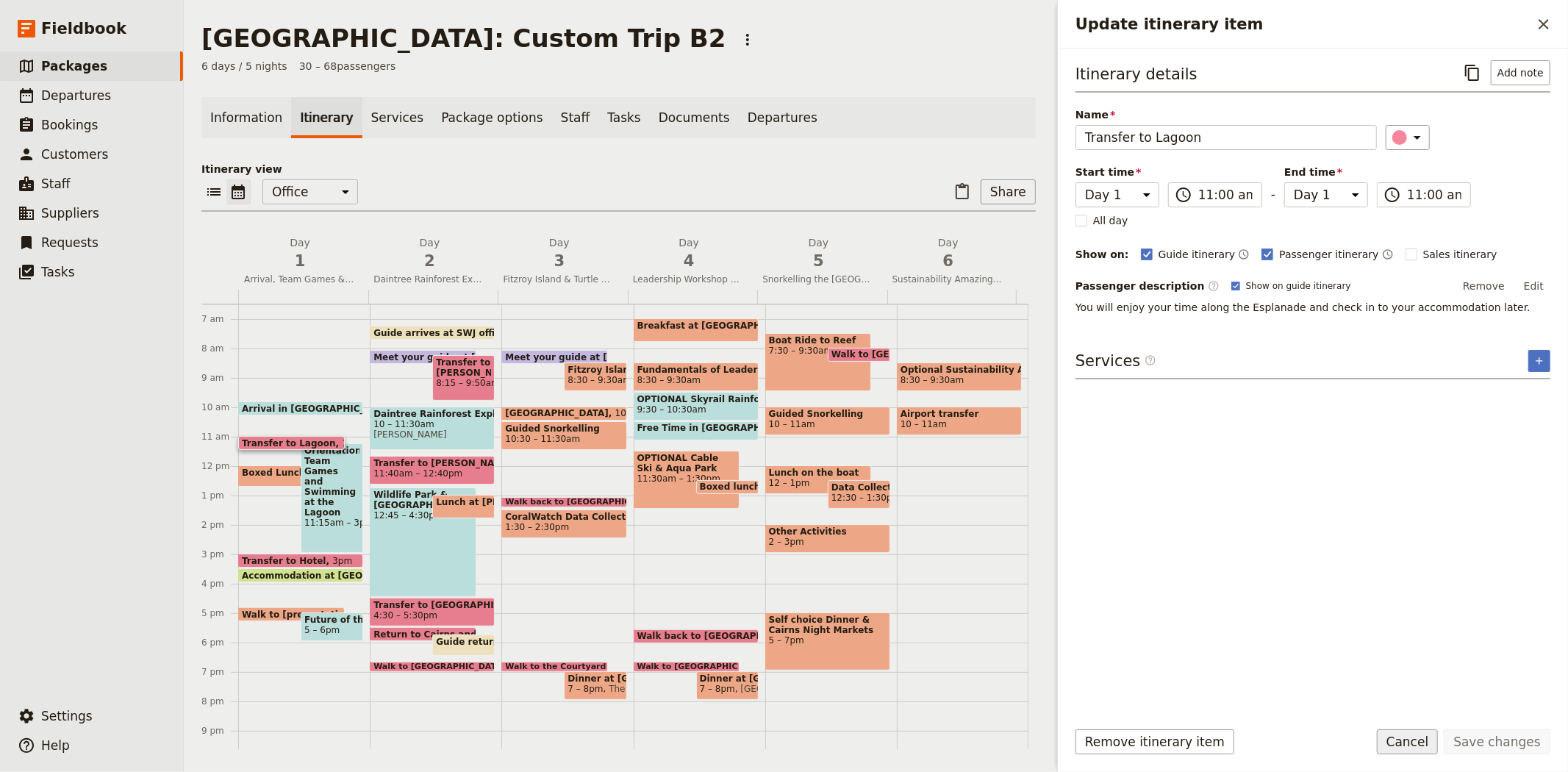
click at [1405, 748] on button "Cancel" at bounding box center [1408, 741] width 62 height 25
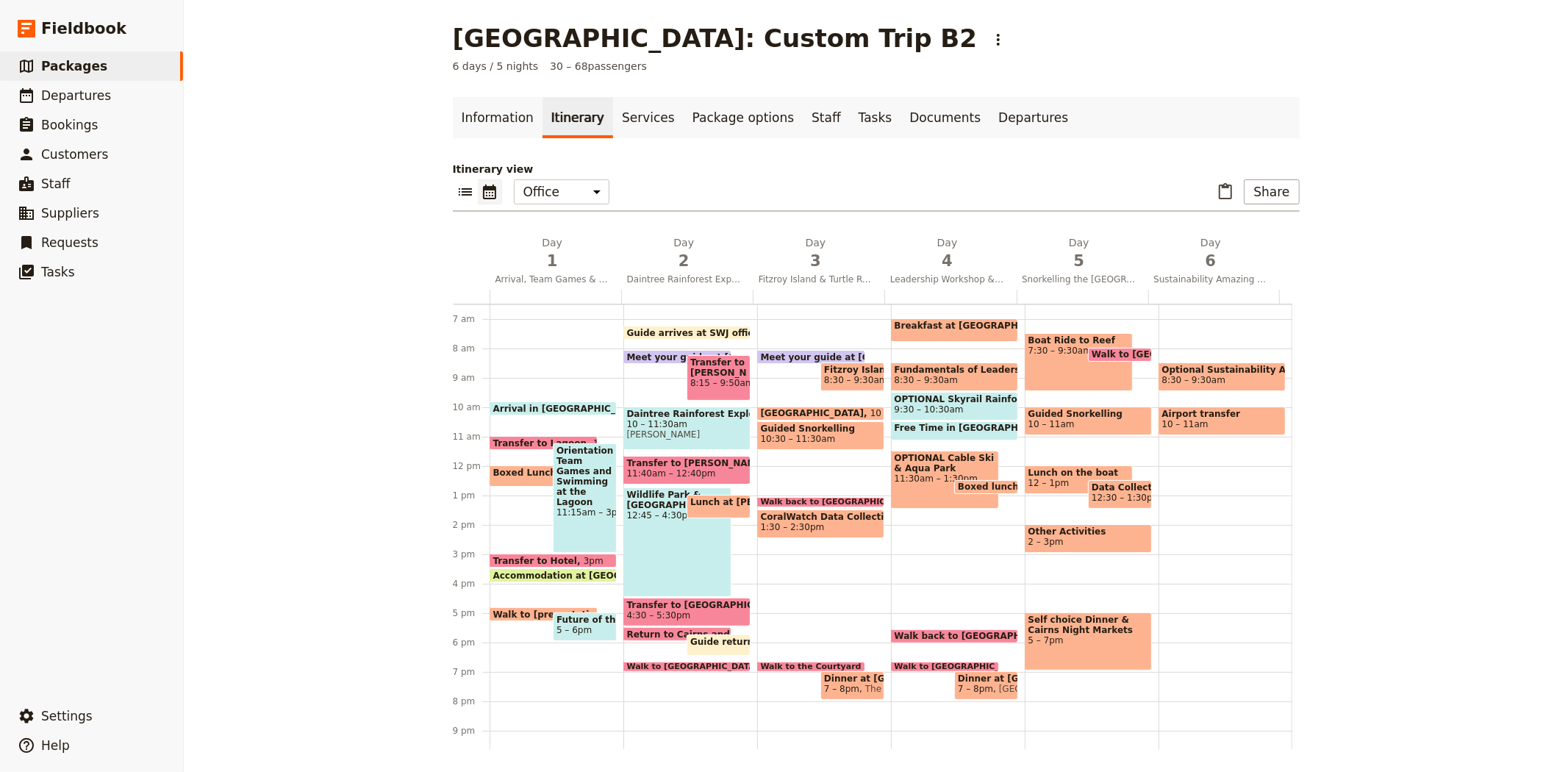
click at [510, 474] on span "Boxed Lunch" at bounding box center [528, 472] width 70 height 10
